Goal: Information Seeking & Learning: Learn about a topic

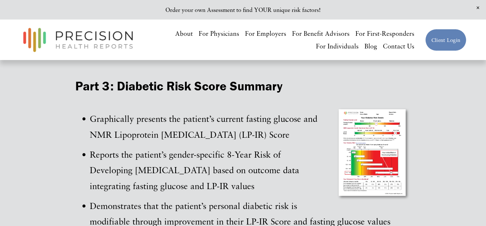
scroll to position [1339, 0]
click at [358, 130] on div at bounding box center [373, 153] width 75 height 94
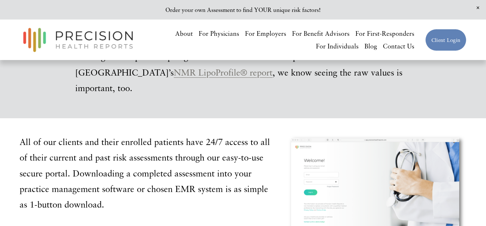
scroll to position [2461, 0]
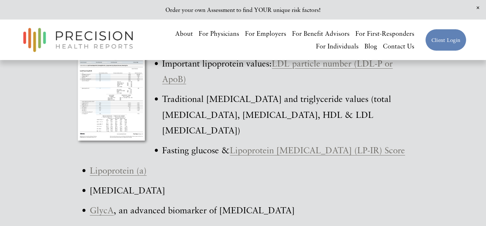
scroll to position [2208, 0]
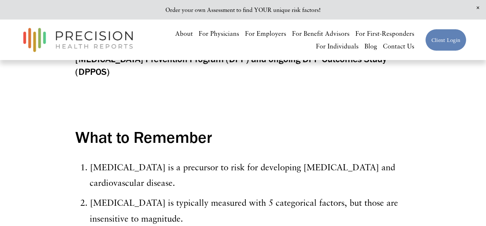
scroll to position [1665, 0]
